Goal: Transaction & Acquisition: Purchase product/service

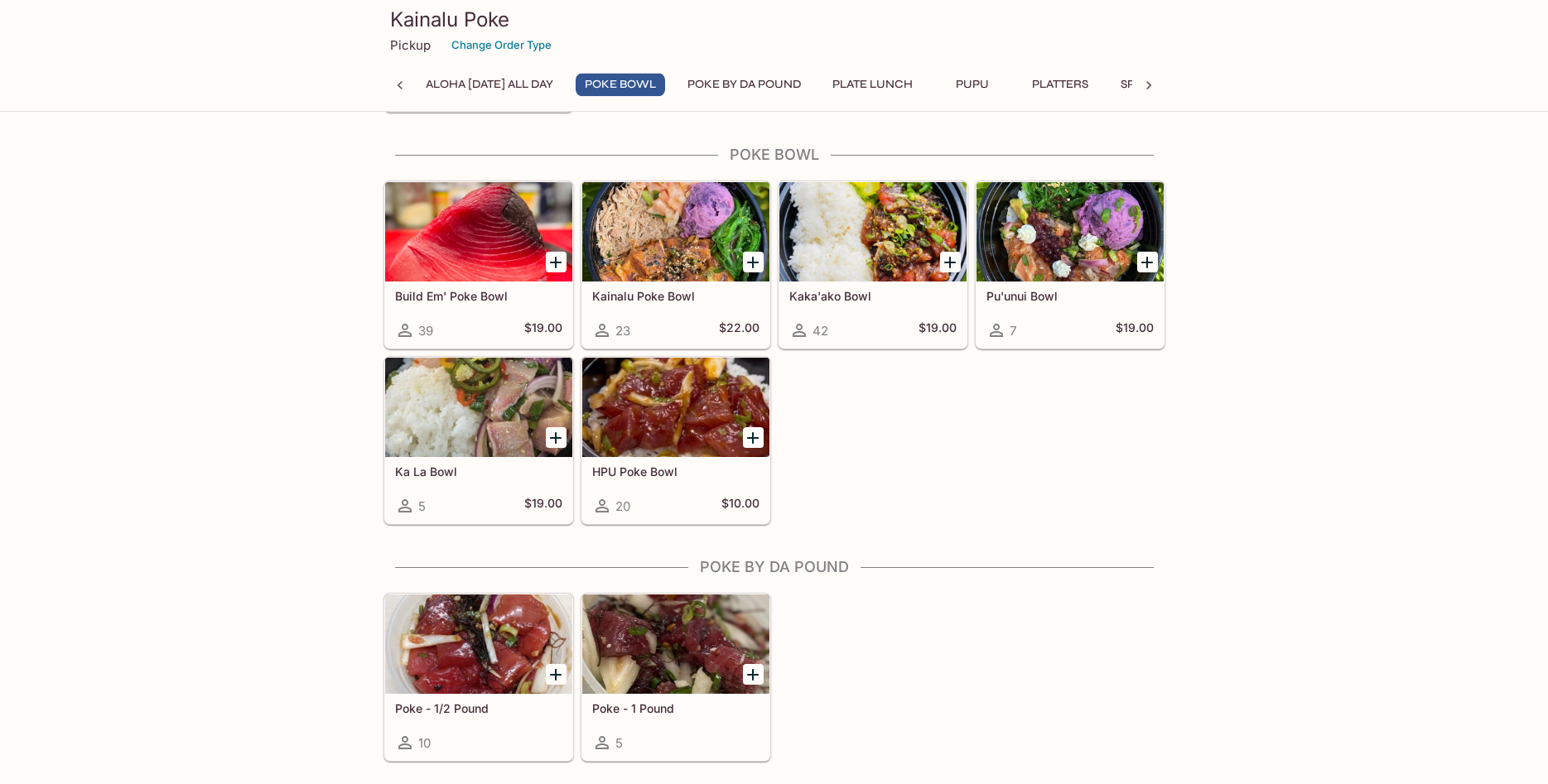
scroll to position [253, 0]
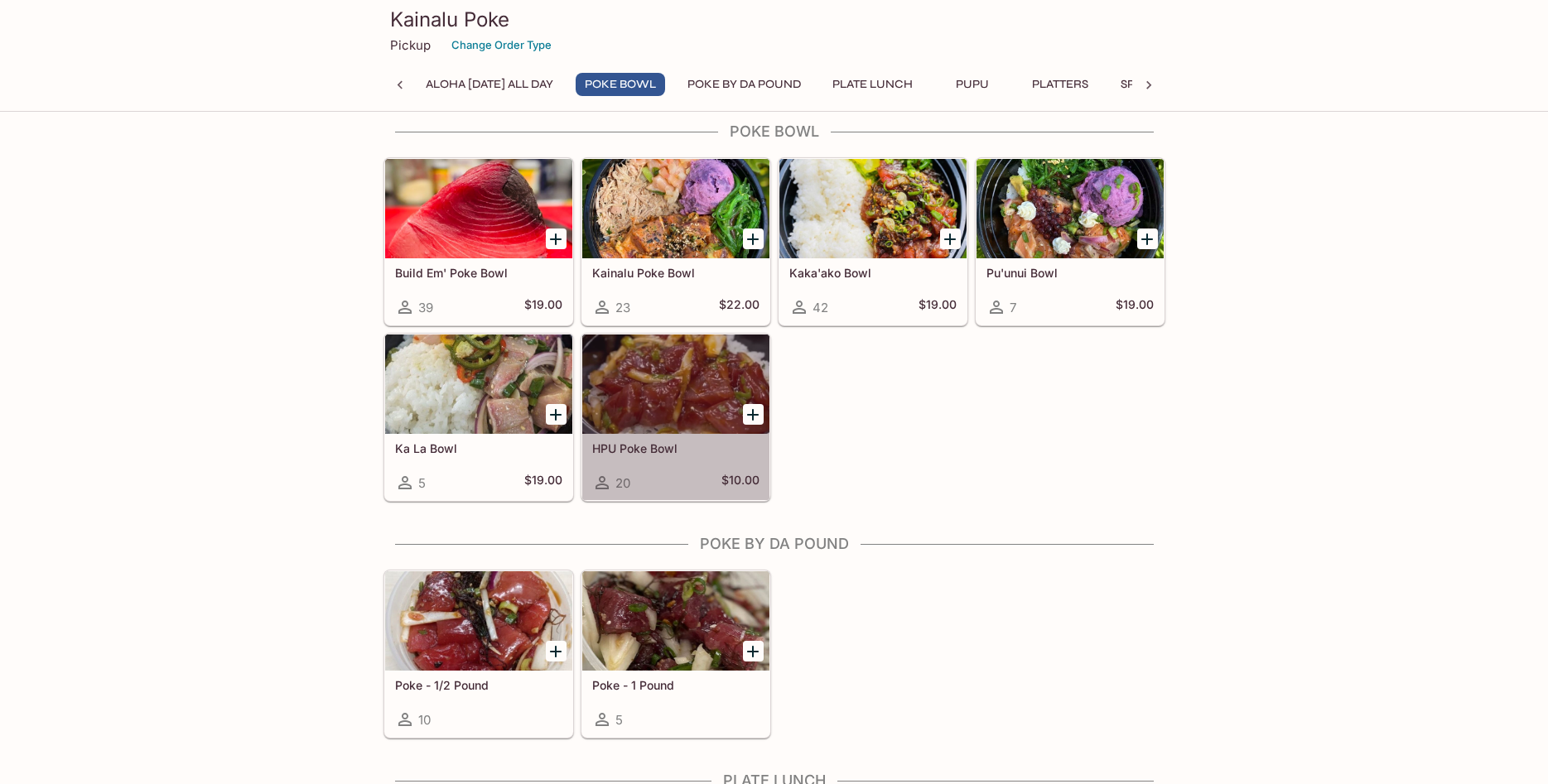
click at [732, 441] on h5 "HPU Poke Bowl" at bounding box center [675, 448] width 167 height 14
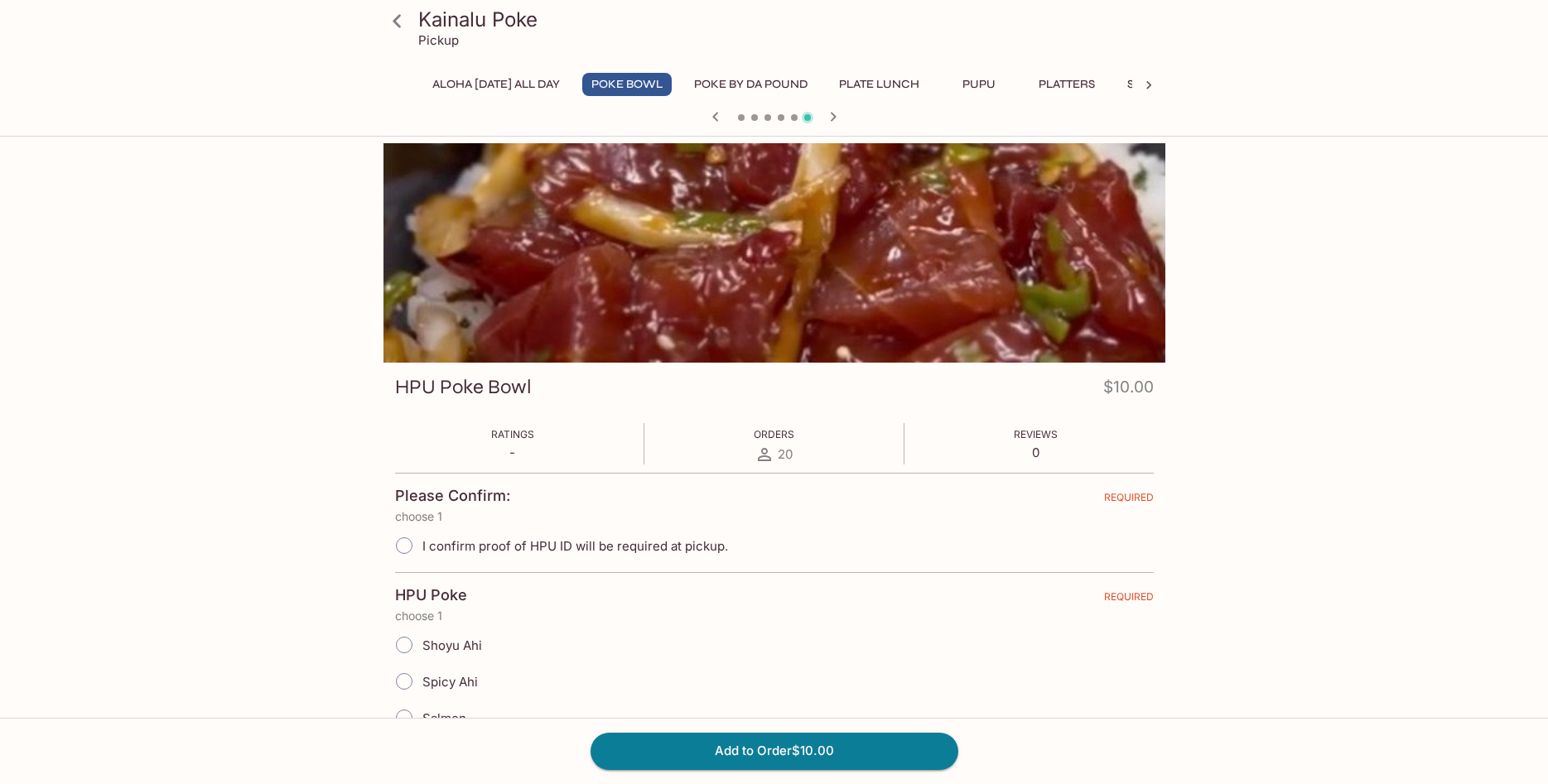
click at [404, 547] on input "I confirm proof of HPU ID will be required at pickup." at bounding box center [405, 546] width 35 height 35
radio input "true"
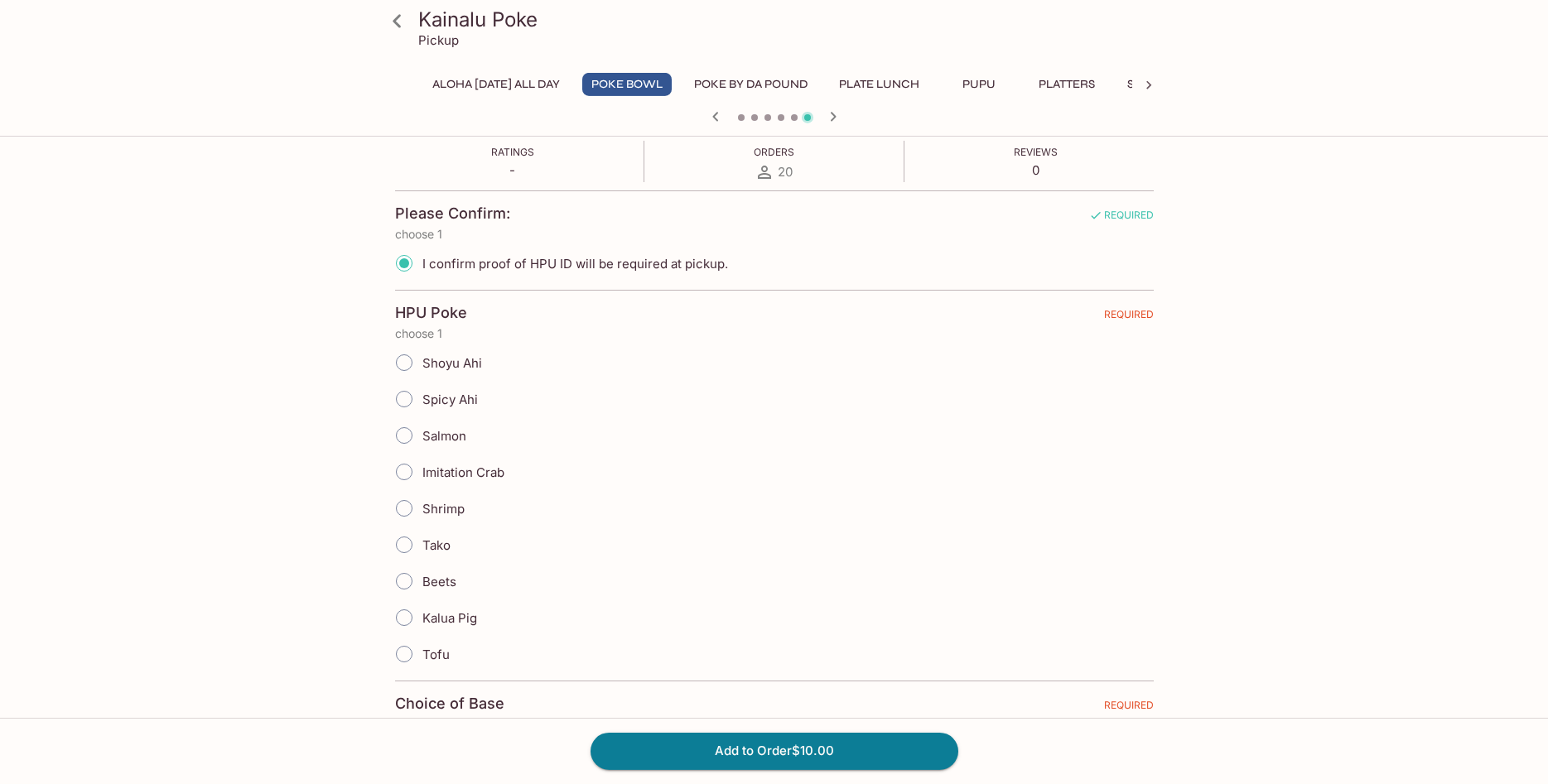
scroll to position [338, 0]
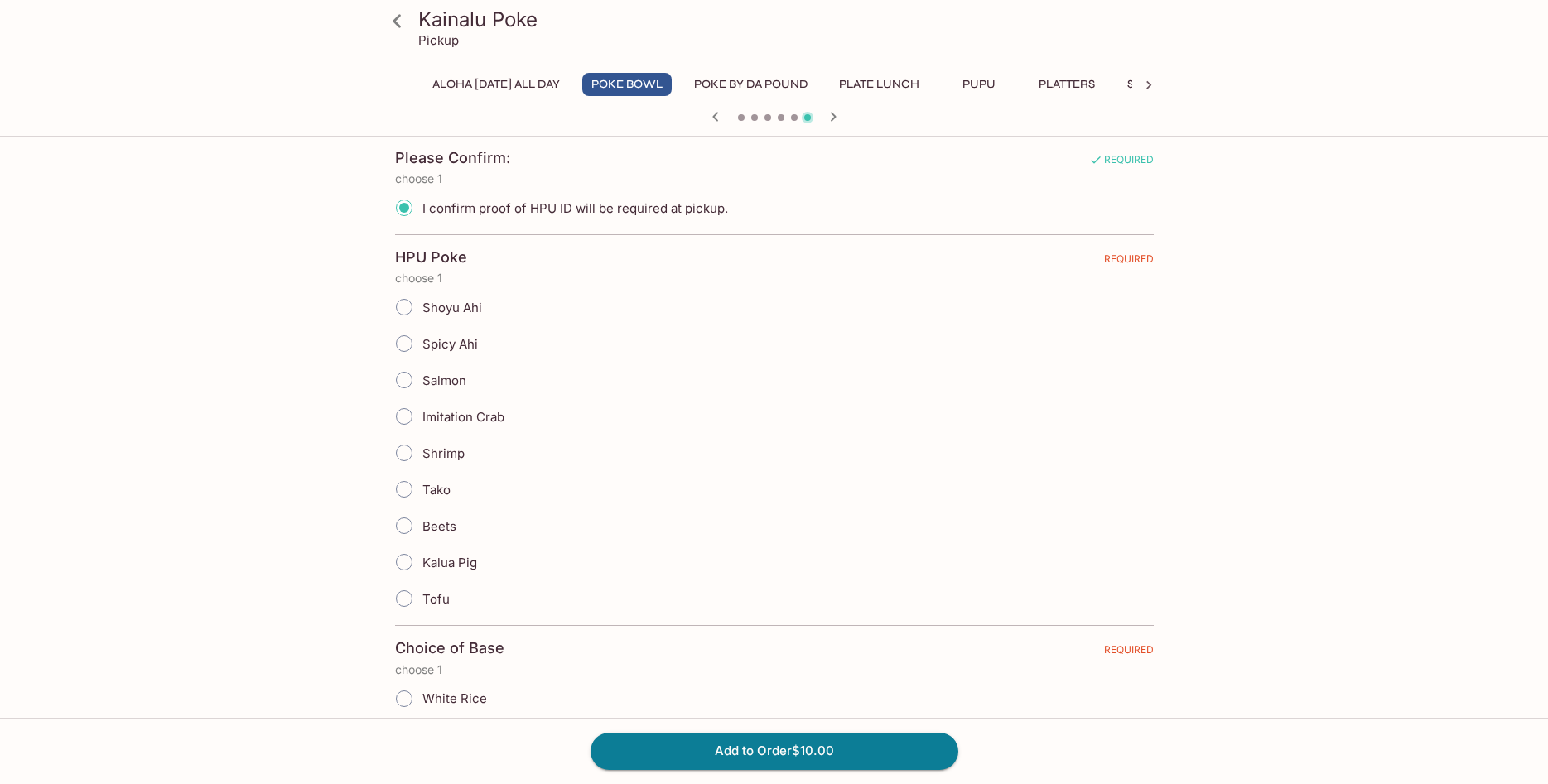
click at [404, 342] on input "Spicy Ahi" at bounding box center [405, 344] width 35 height 35
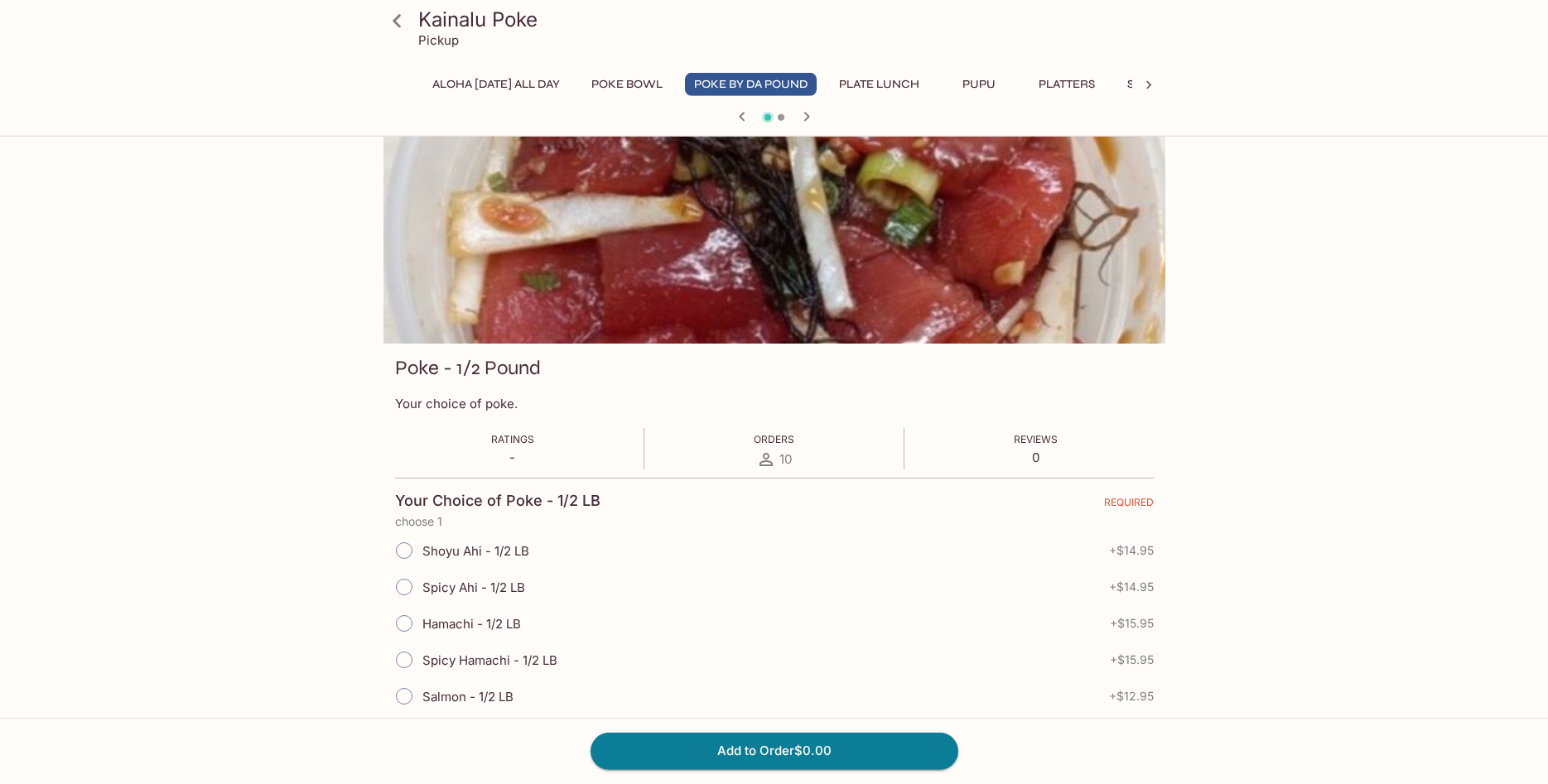
scroll to position [0, 0]
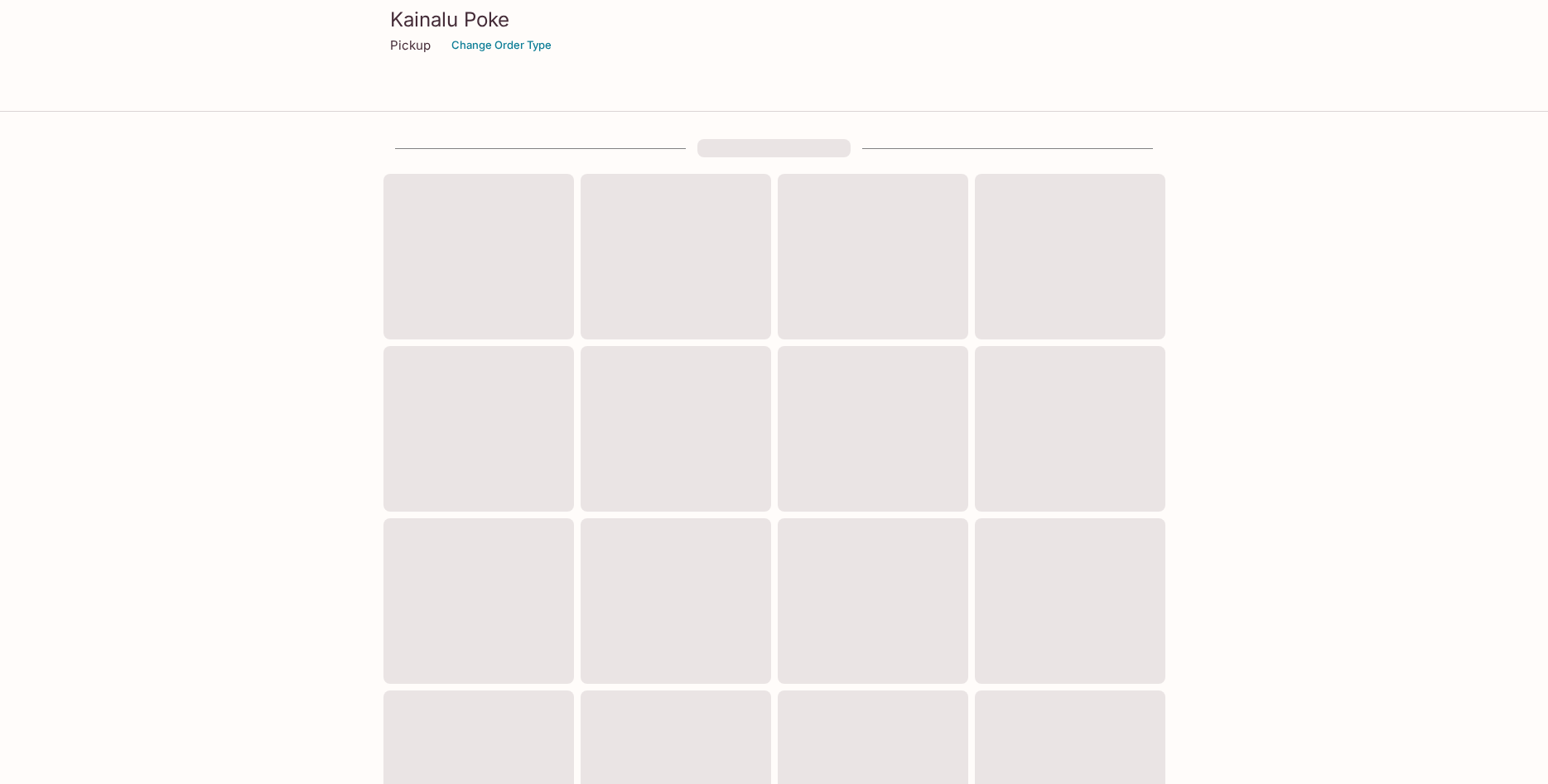
scroll to position [253, 0]
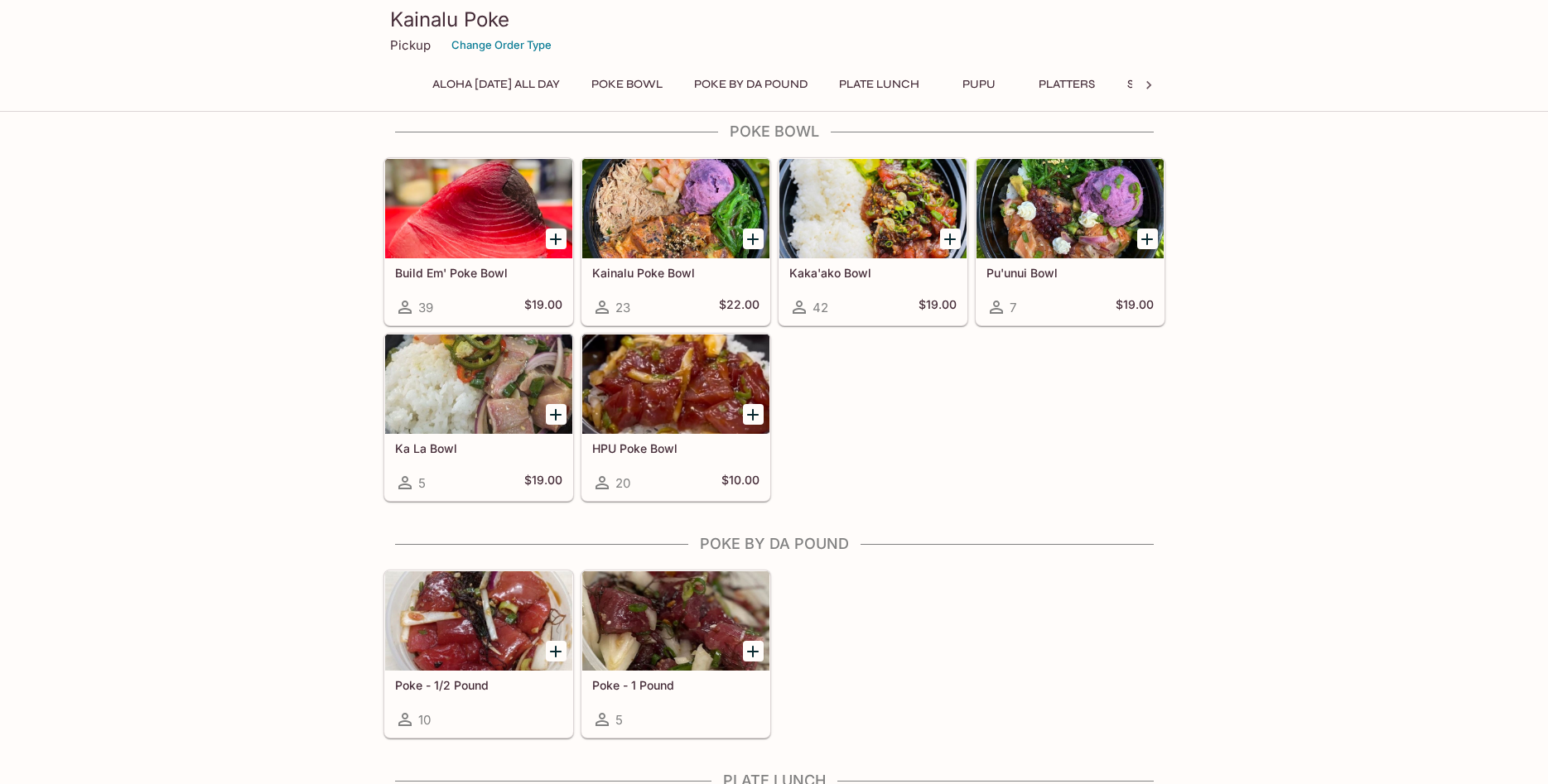
click at [754, 408] on icon "Add HPU Poke Bowl" at bounding box center [753, 415] width 20 height 20
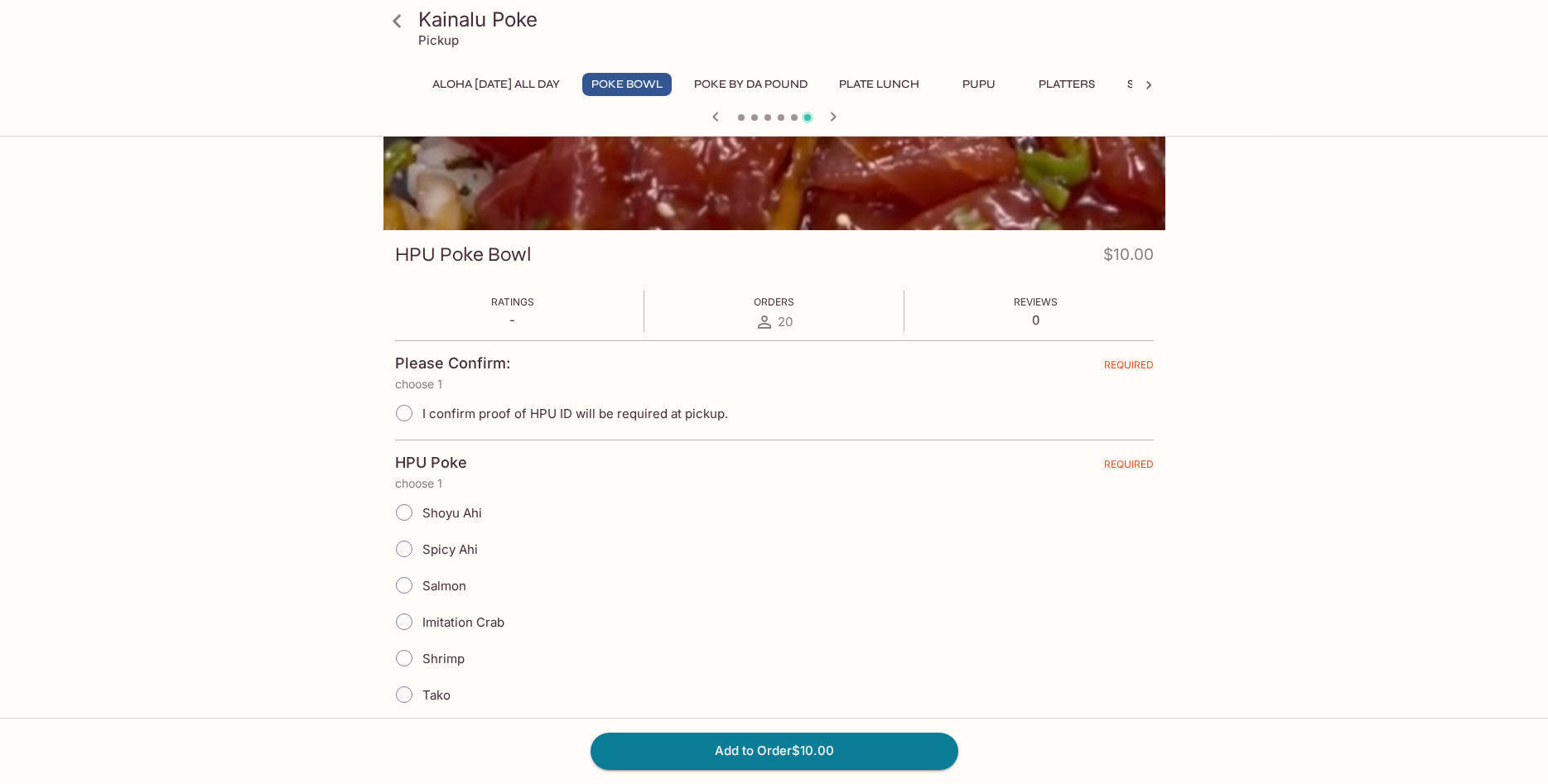
scroll to position [169, 0]
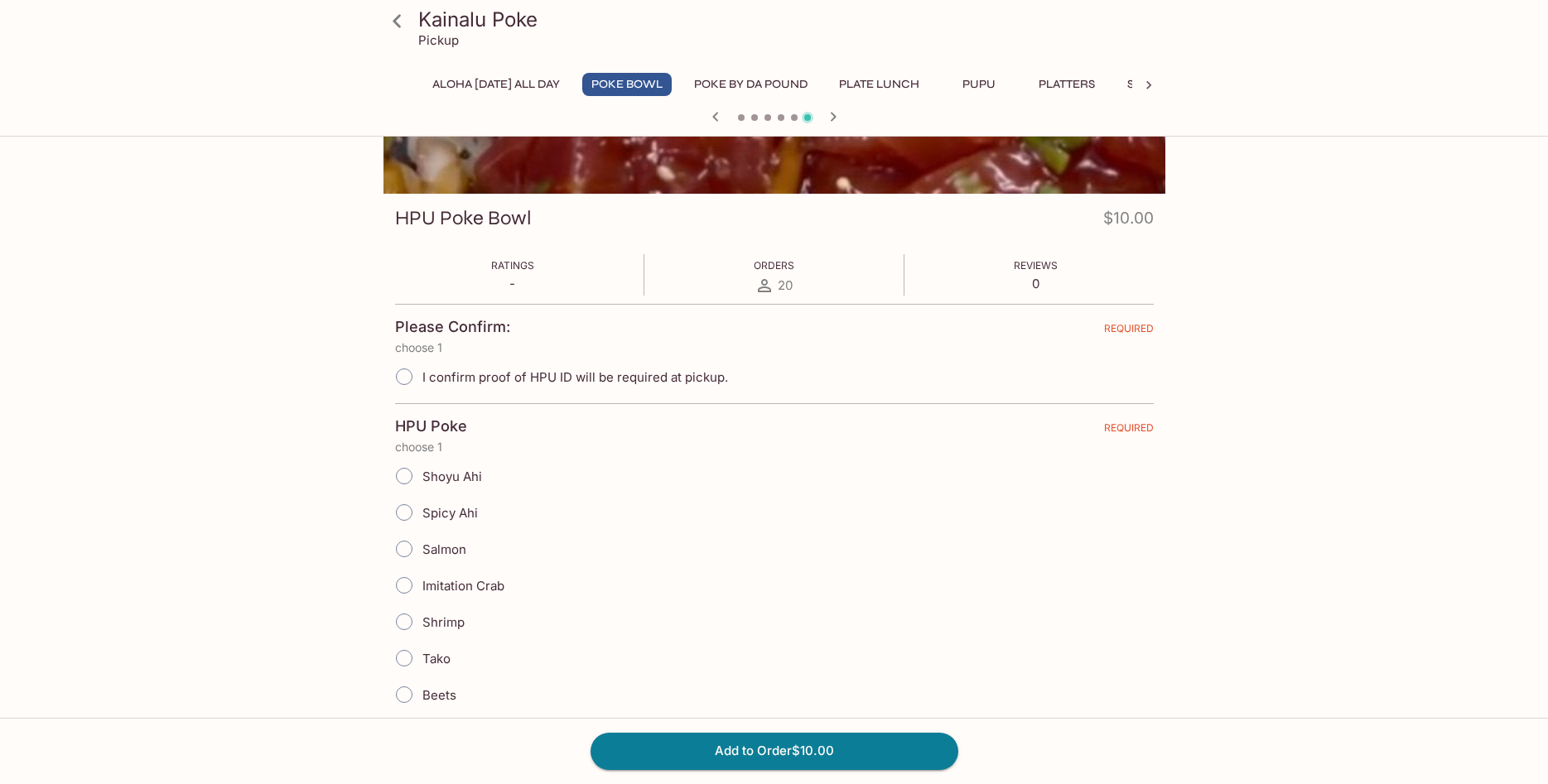
click at [404, 379] on input "I confirm proof of HPU ID will be required at pickup." at bounding box center [405, 377] width 35 height 35
radio input "true"
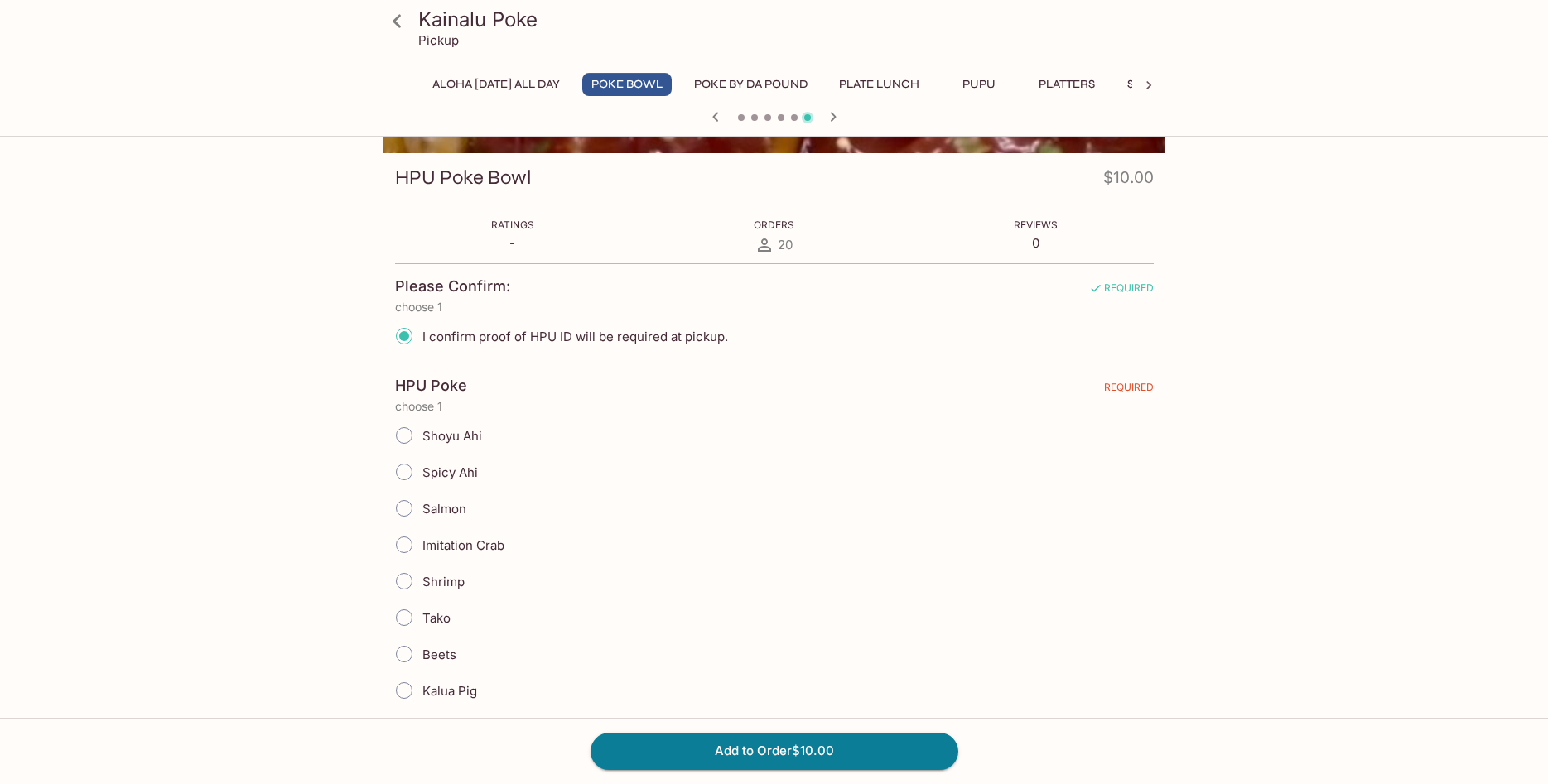
scroll to position [253, 0]
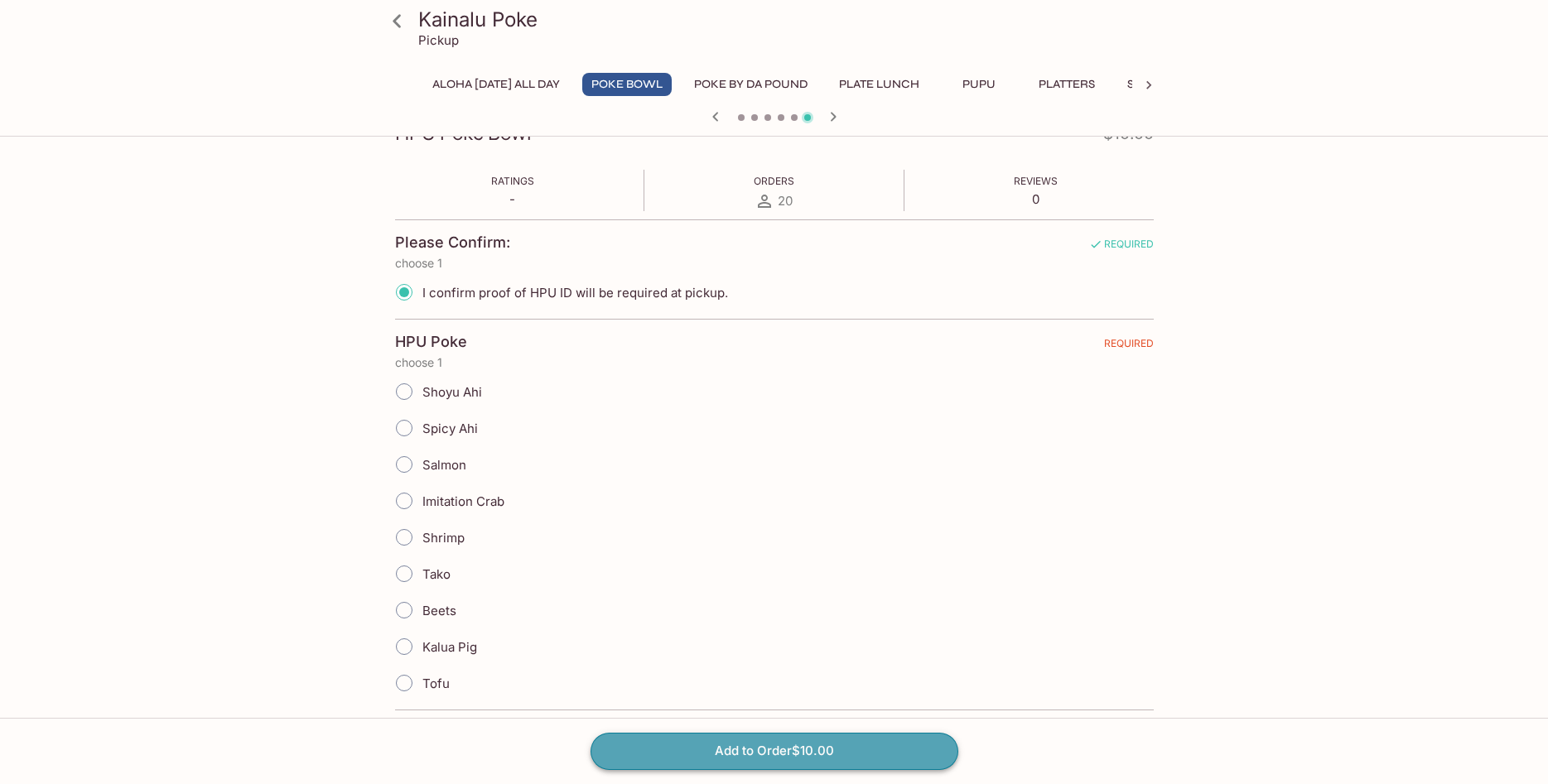
click at [708, 747] on button "Add to Order $10.00" at bounding box center [774, 750] width 368 height 36
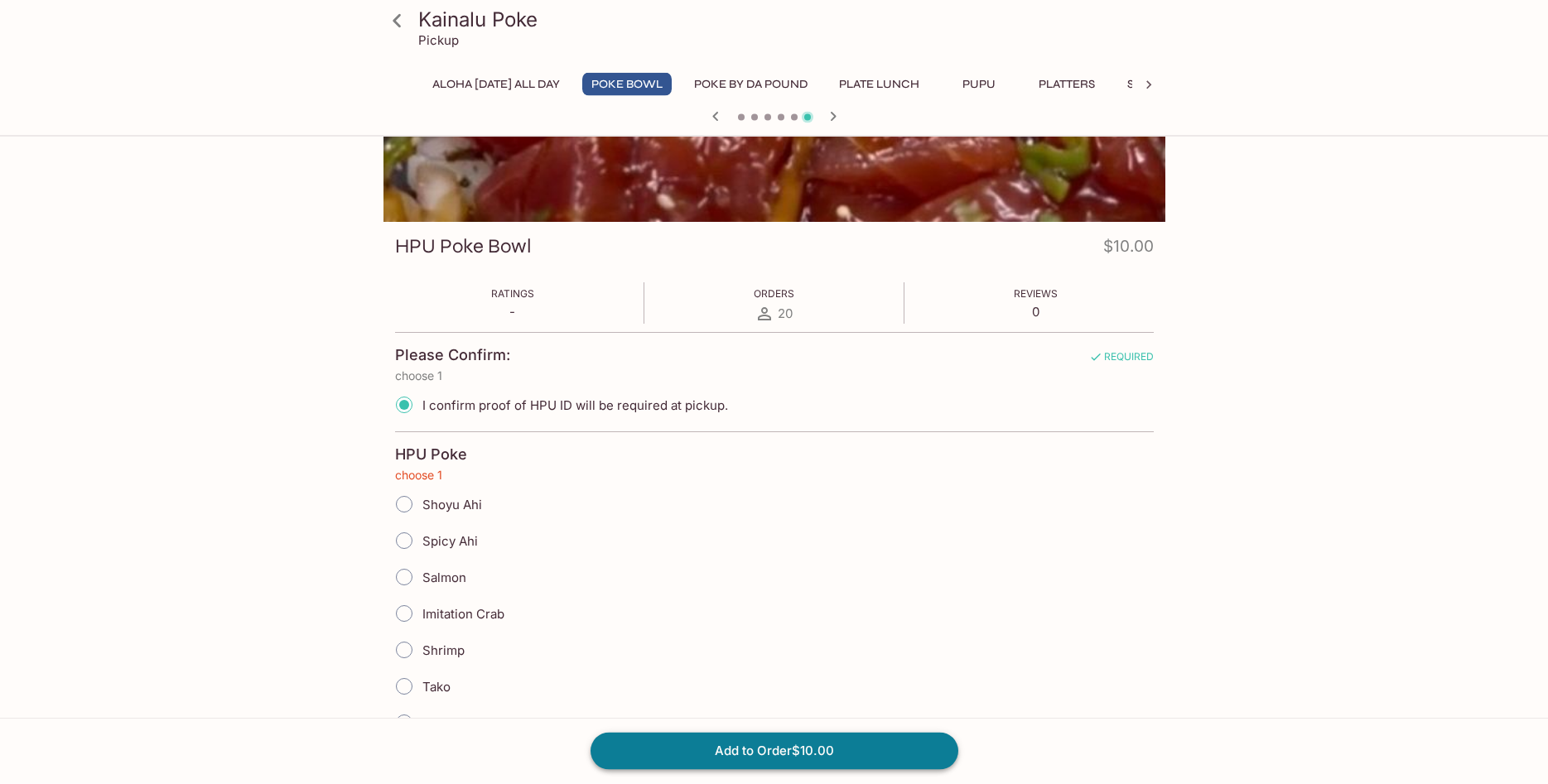
scroll to position [140, 0]
click at [404, 542] on input "Spicy Ahi" at bounding box center [405, 541] width 35 height 35
radio input "true"
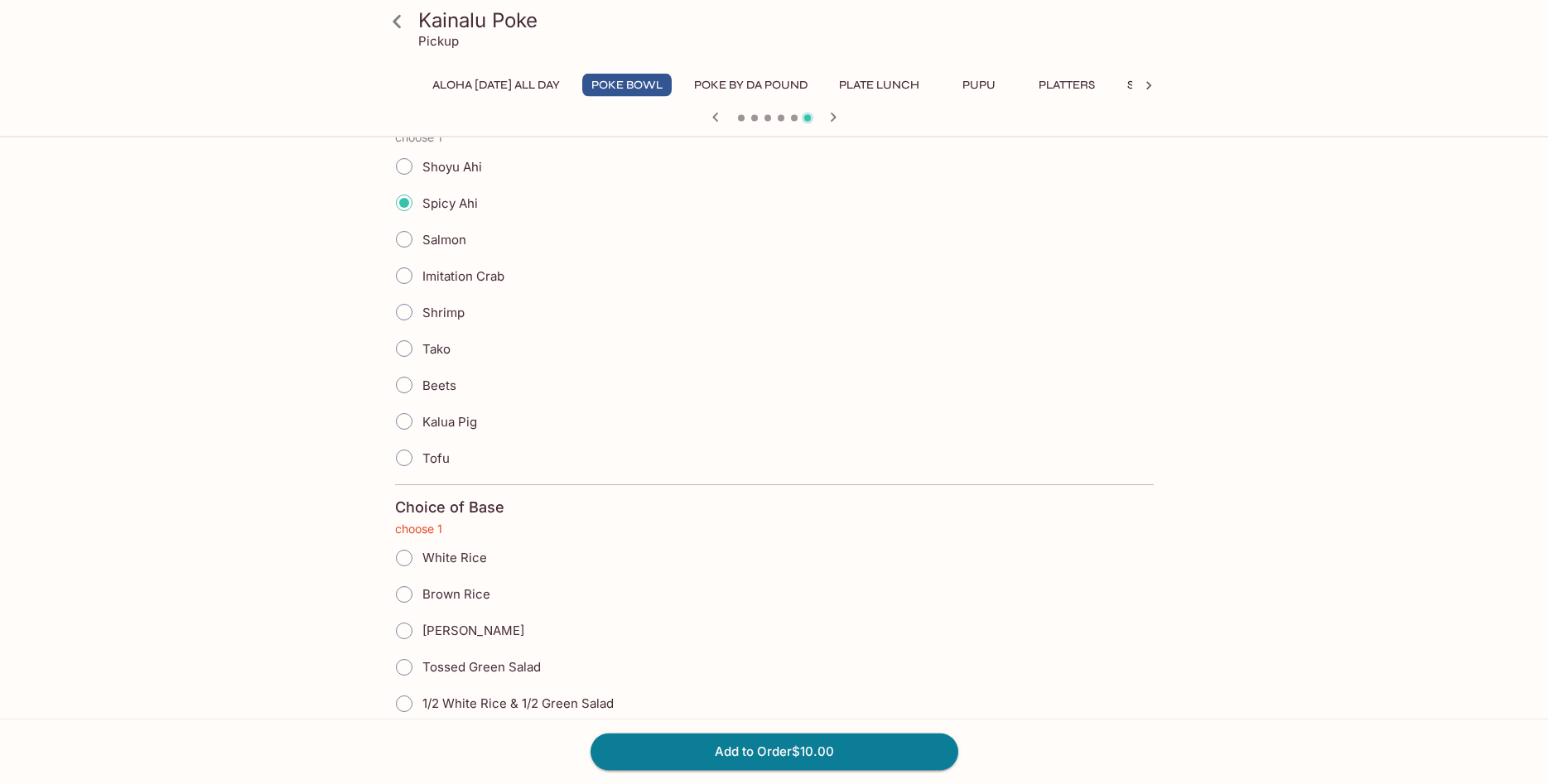
scroll to position [563, 0]
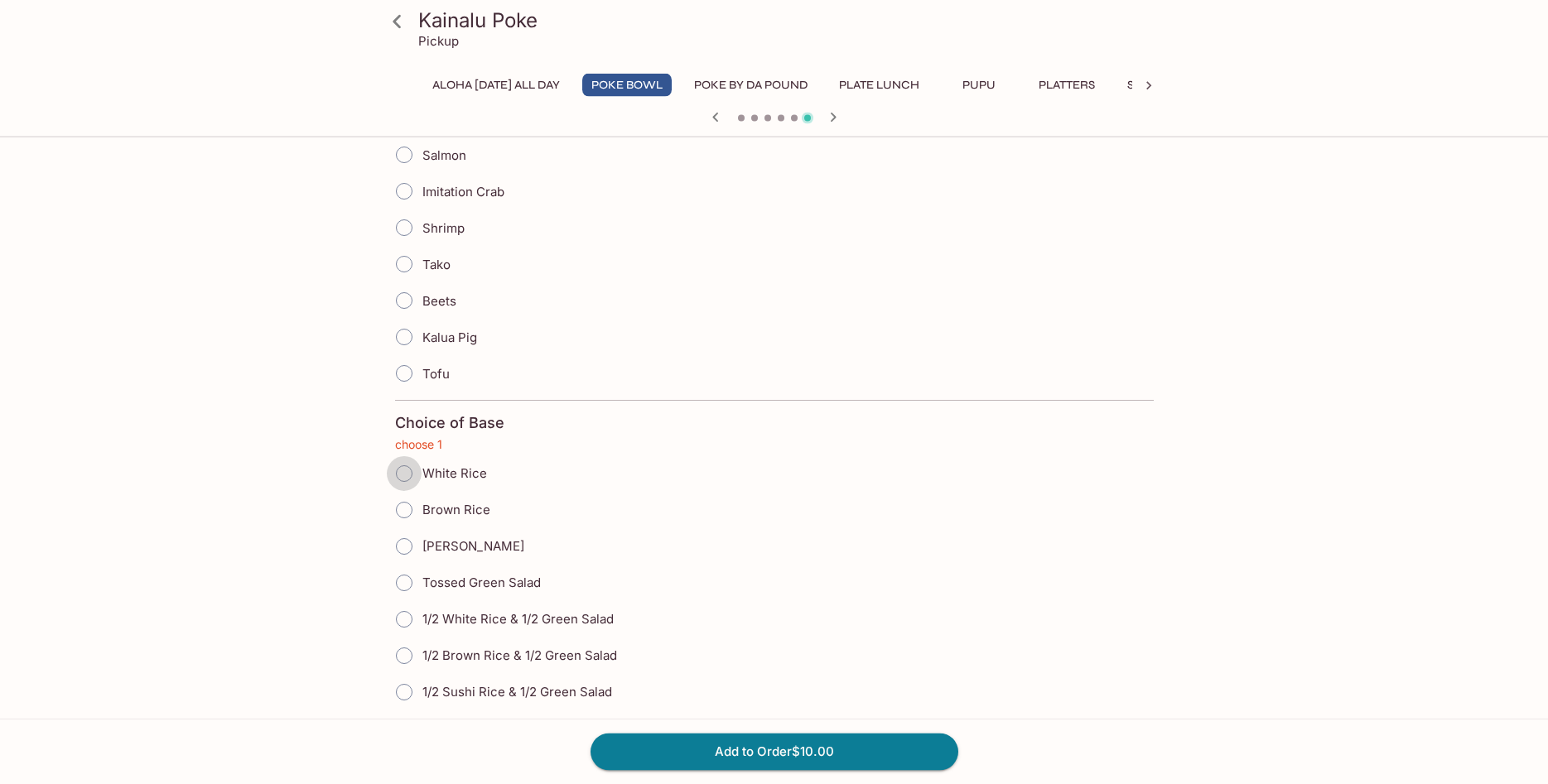
click at [400, 476] on input "White Rice" at bounding box center [405, 474] width 35 height 35
radio input "true"
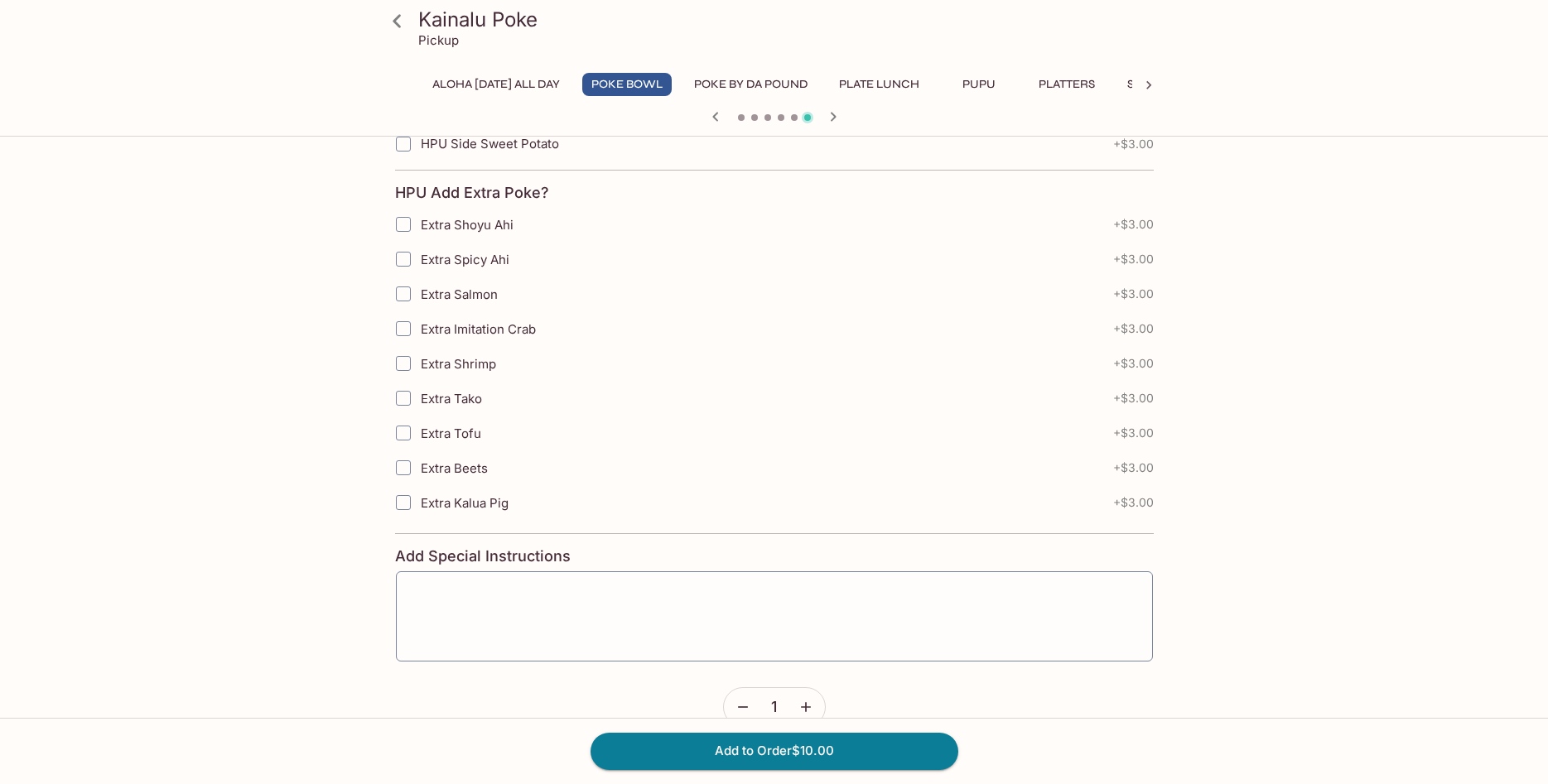
scroll to position [1297, 0]
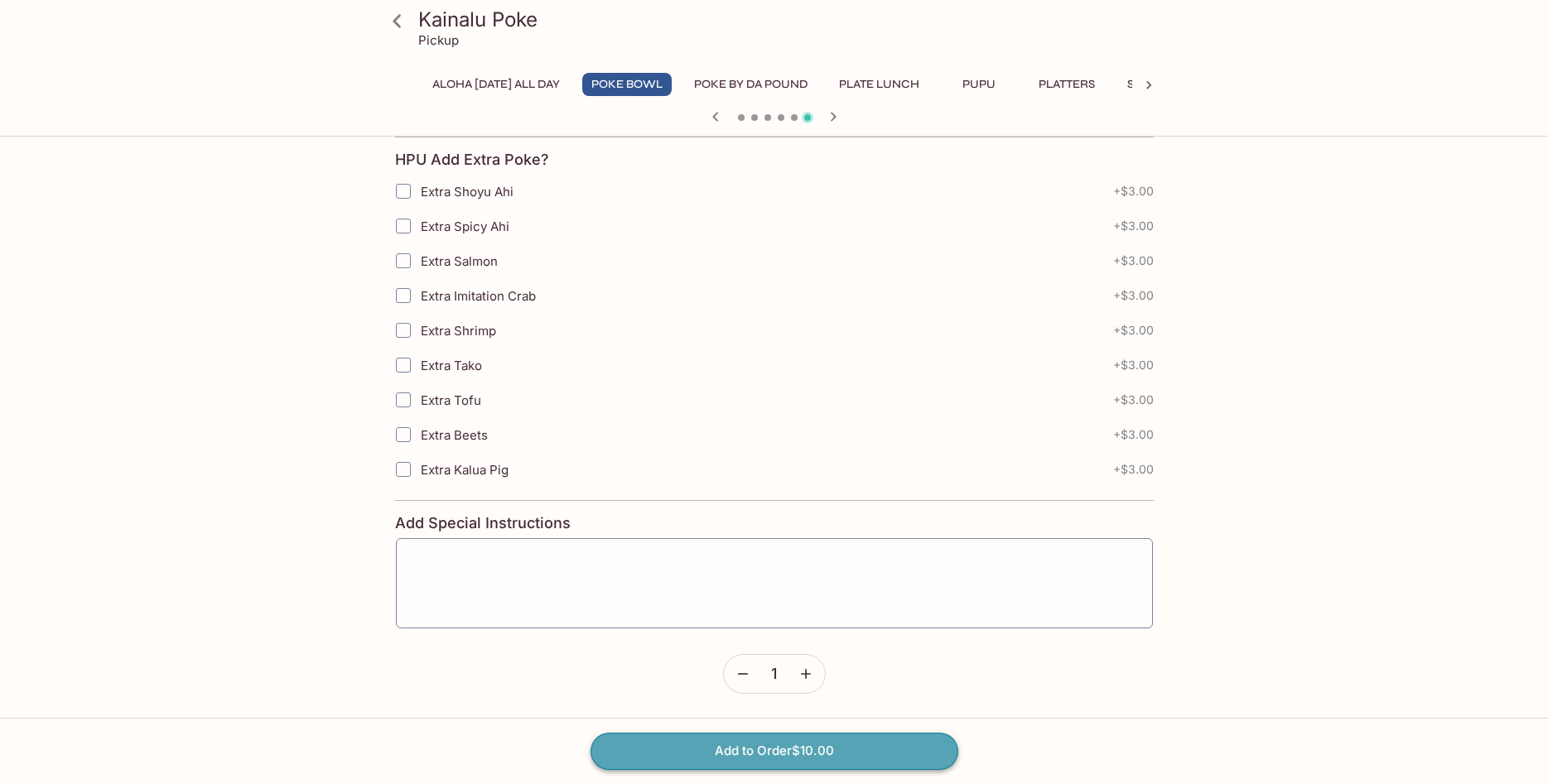
click at [773, 755] on button "Add to Order $10.00" at bounding box center [774, 750] width 368 height 36
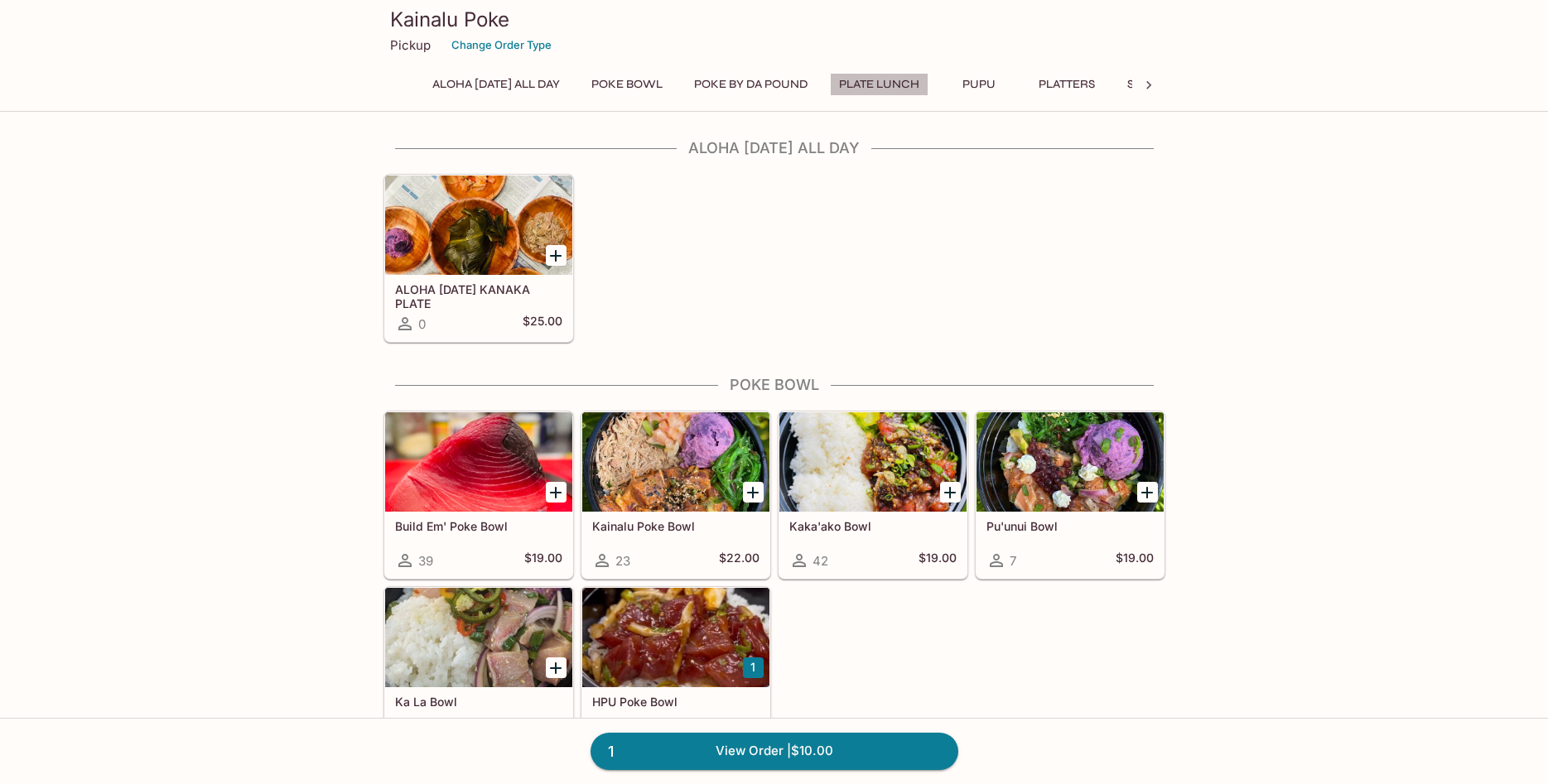
click at [889, 84] on button "Plate Lunch" at bounding box center [878, 84] width 99 height 23
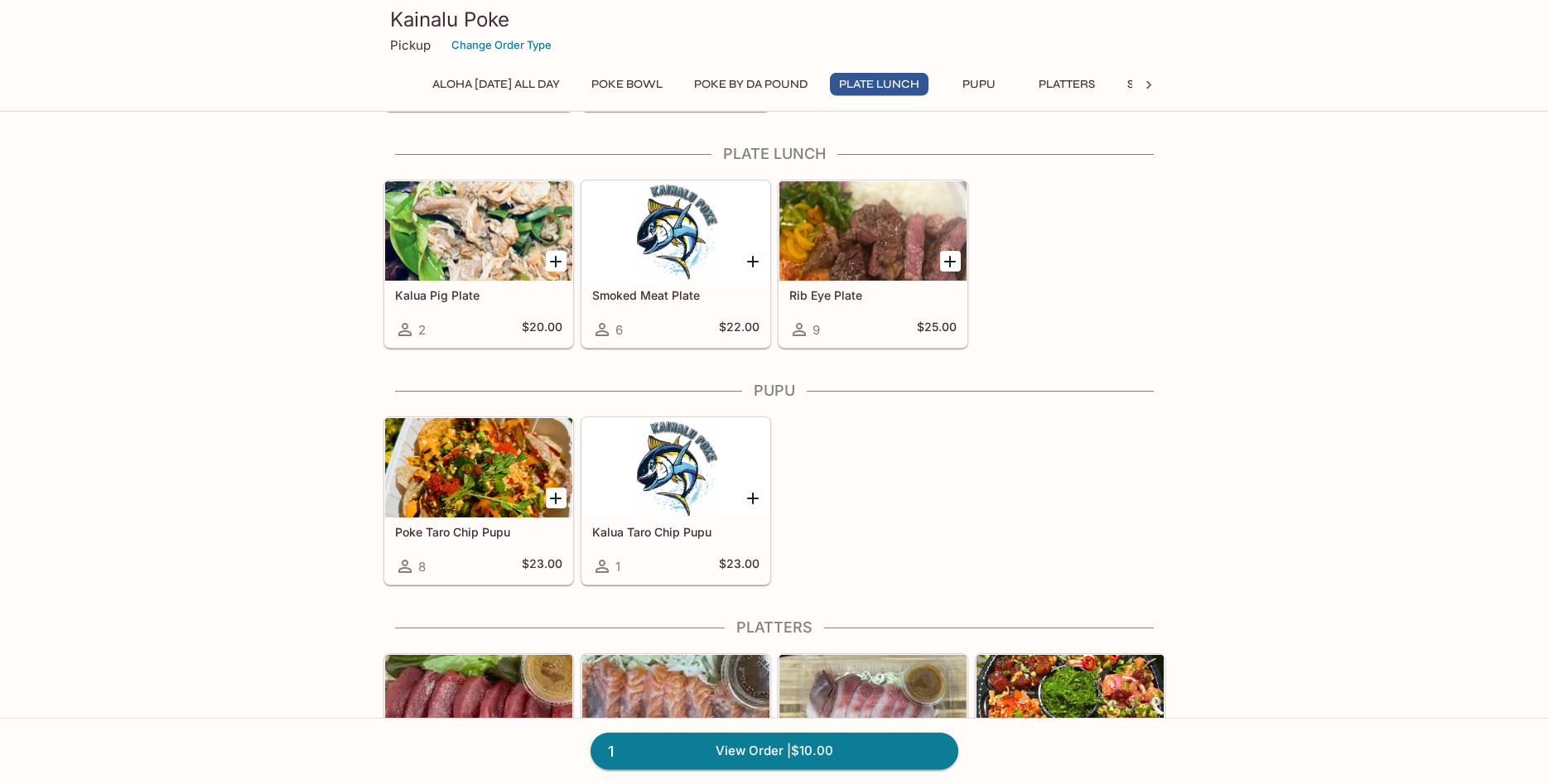
scroll to position [884, 0]
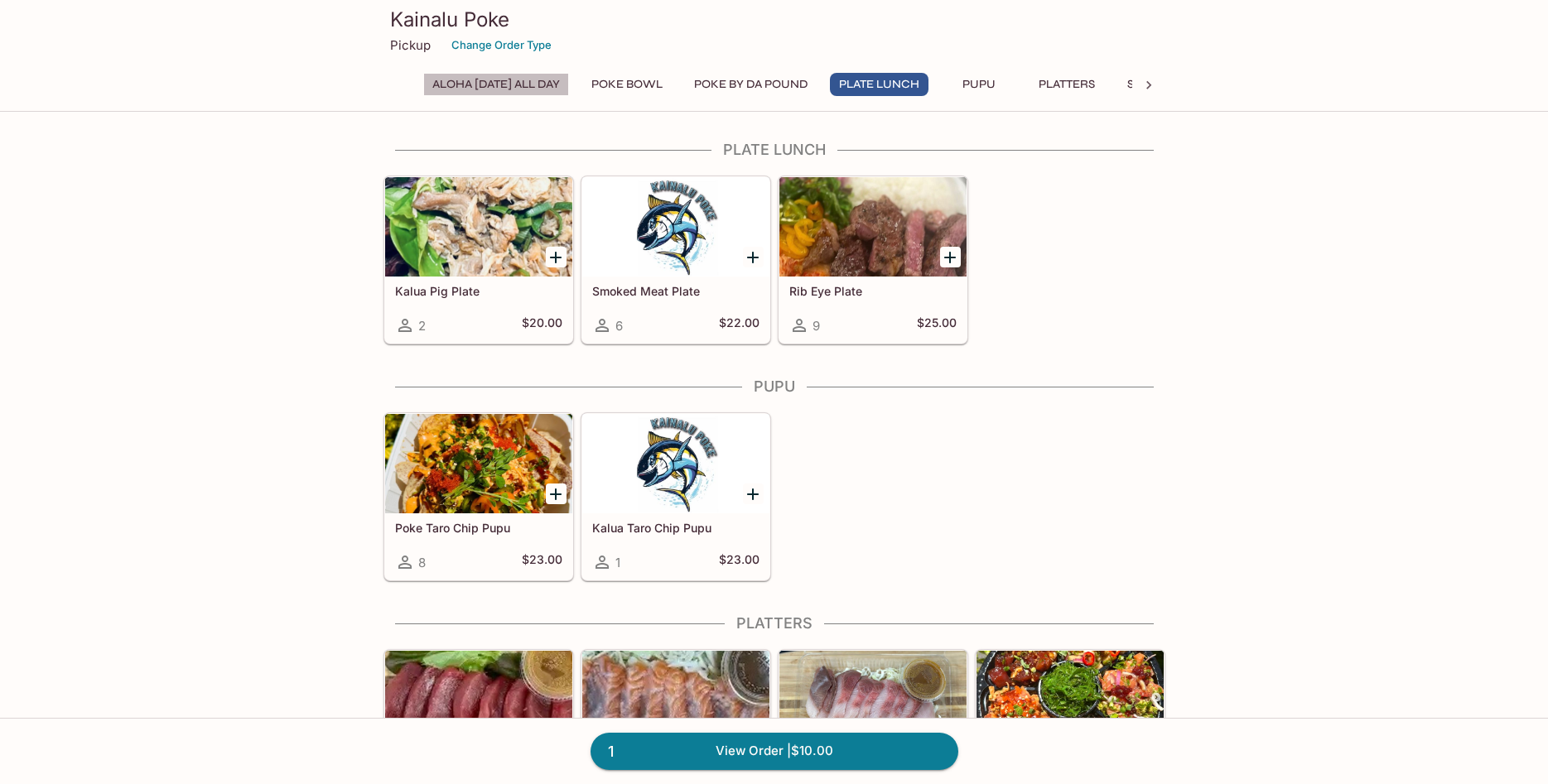
click at [500, 82] on button "ALOHA [DATE] ALL DAY" at bounding box center [496, 84] width 146 height 23
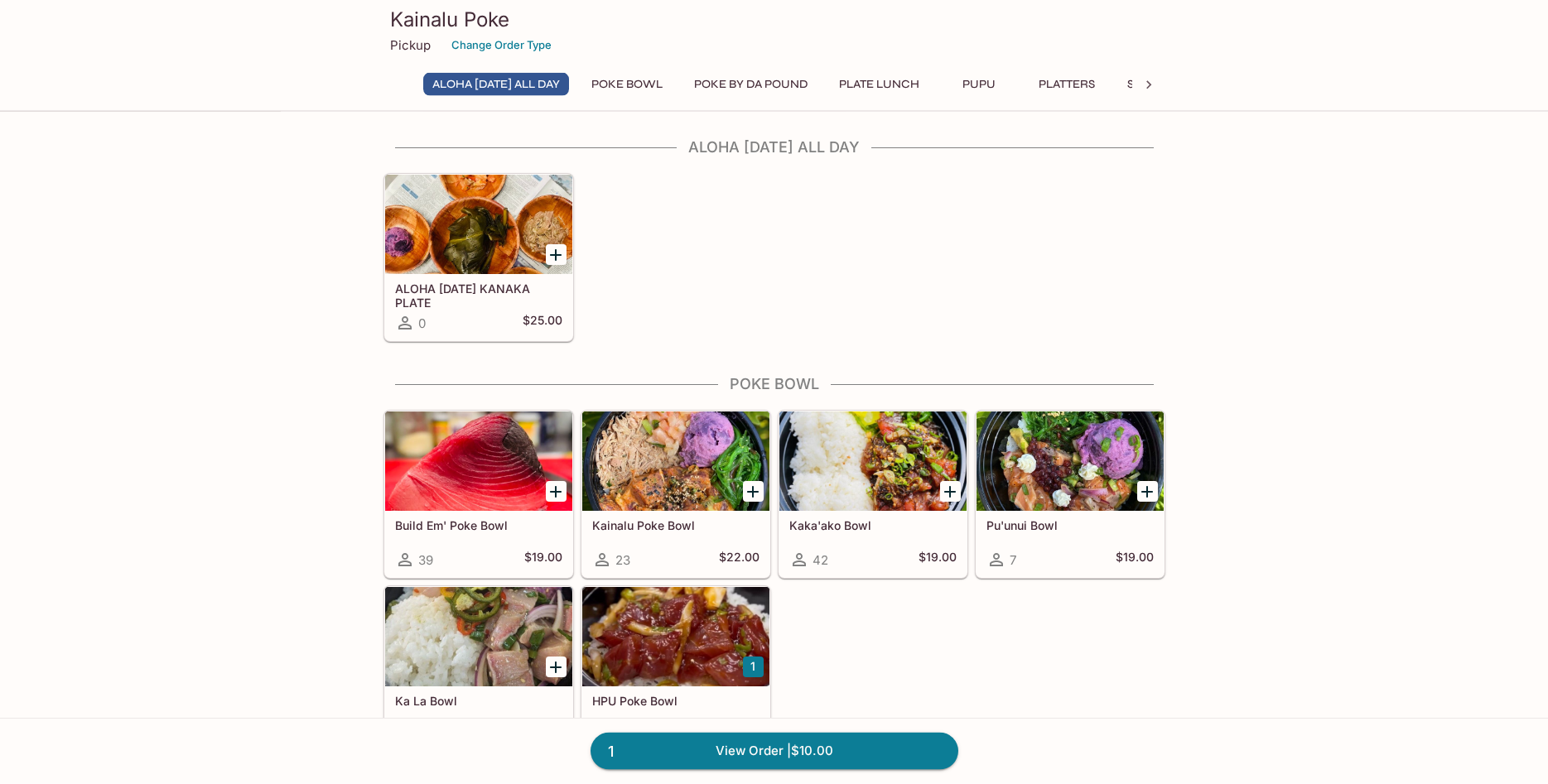
scroll to position [0, 0]
click at [445, 225] on div at bounding box center [478, 225] width 187 height 100
